Goal: Task Accomplishment & Management: Manage account settings

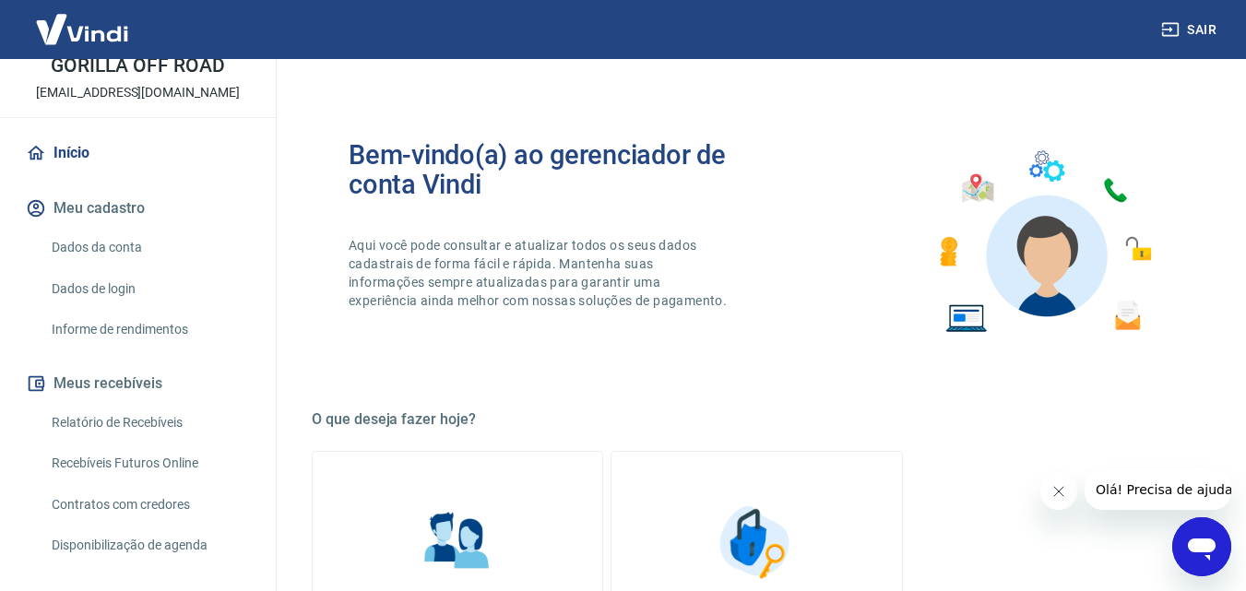
scroll to position [369, 0]
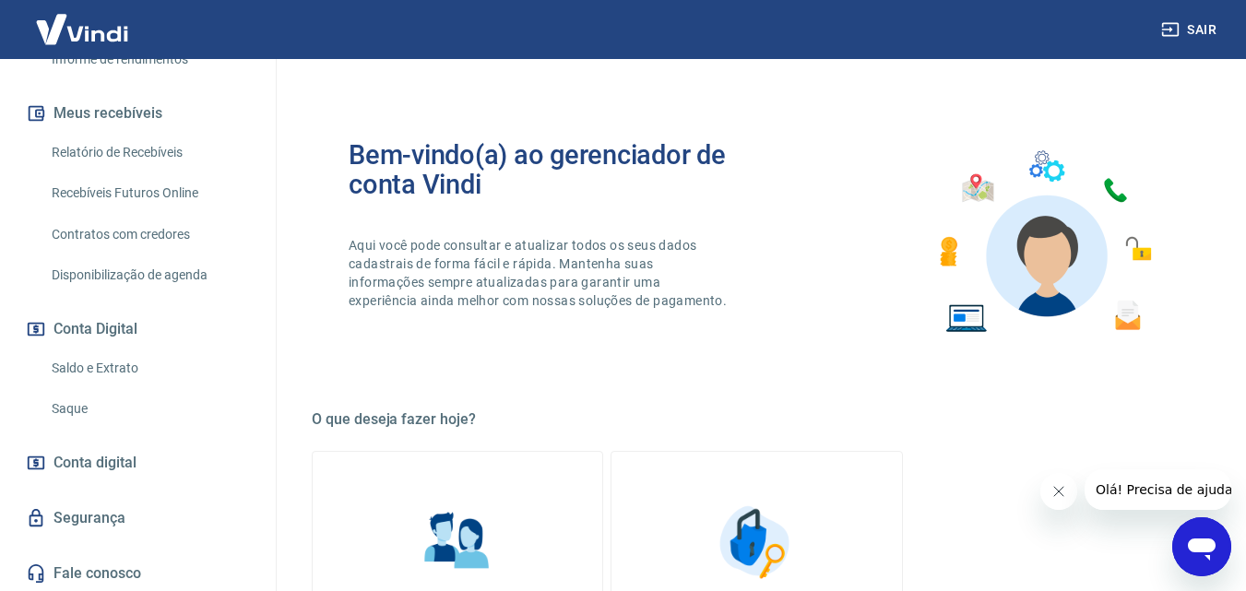
click at [70, 410] on link "Saque" at bounding box center [148, 409] width 209 height 38
